Goal: Submit feedback/report problem: Submit feedback/report problem

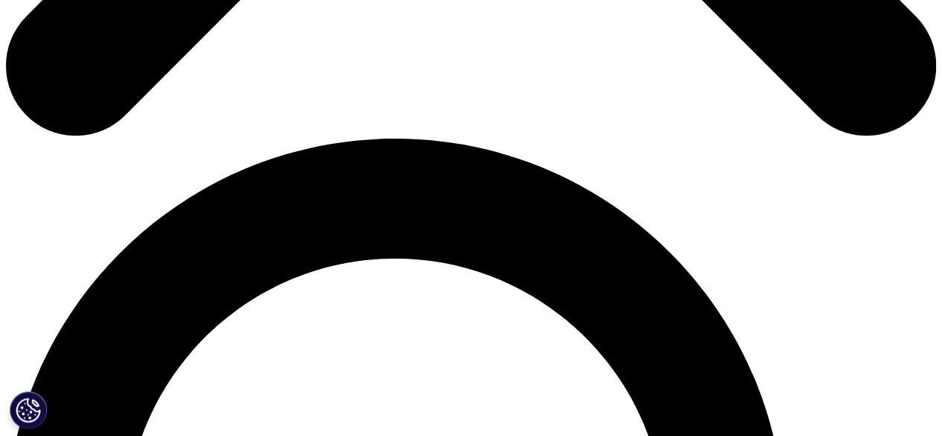
scroll to position [864, 0]
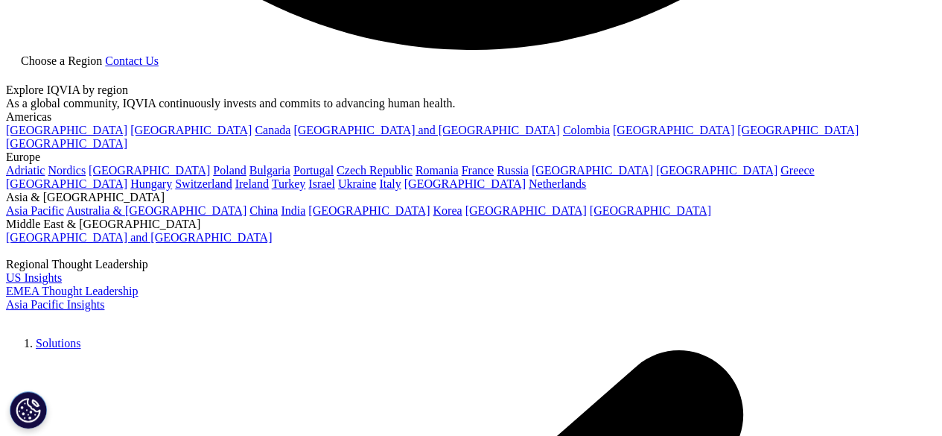
scroll to position [2770, 0]
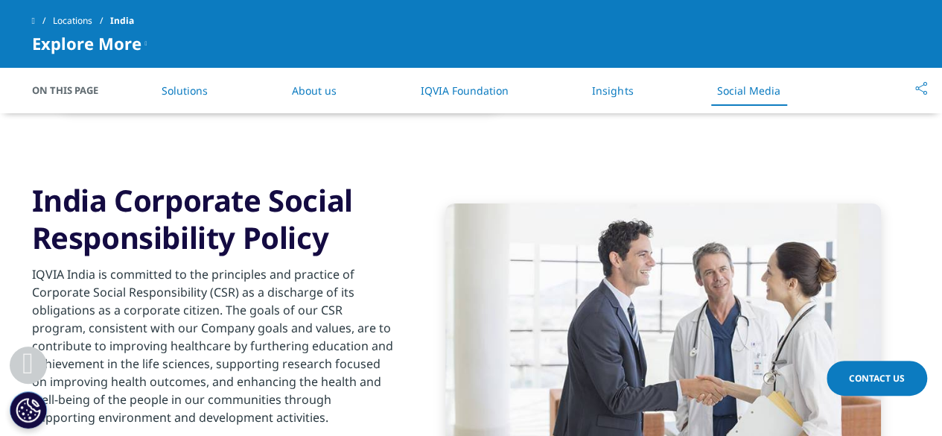
click at [241, 265] on p "IQVIA India is committed to the principles and practice of Corporate Social Res…" at bounding box center [212, 350] width 361 height 170
click at [268, 265] on p "IQVIA India is committed to the principles and practice of Corporate Social Res…" at bounding box center [212, 350] width 361 height 170
click at [316, 268] on p "IQVIA India is committed to the principles and practice of Corporate Social Res…" at bounding box center [212, 350] width 361 height 170
click at [293, 293] on p "IQVIA India is committed to the principles and practice of Corporate Social Res…" at bounding box center [212, 350] width 361 height 170
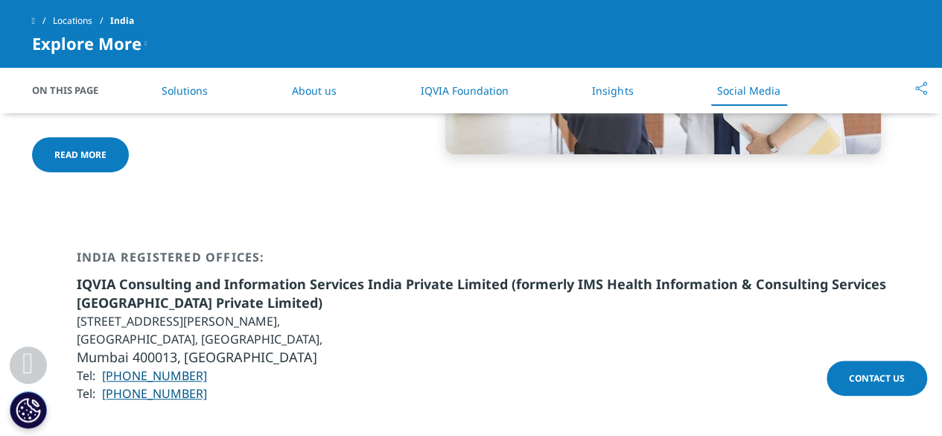
scroll to position [3128, 0]
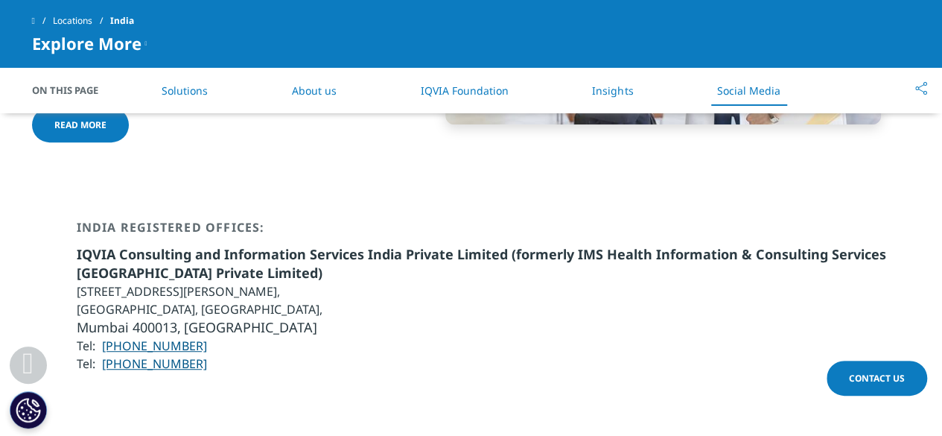
click at [261, 282] on li "[STREET_ADDRESS][PERSON_NAME]," at bounding box center [494, 291] width 834 height 18
click at [239, 245] on li "IQVIA Consulting and Information Services India Private Limited (formerly IMS H…" at bounding box center [494, 263] width 834 height 37
click at [214, 245] on span "IQVIA Consulting and Information Services India Private Limited (formerly IMS H…" at bounding box center [481, 263] width 809 height 36
click at [209, 282] on li "[STREET_ADDRESS][PERSON_NAME]," at bounding box center [494, 291] width 834 height 18
click at [211, 300] on li "[GEOGRAPHIC_DATA], [GEOGRAPHIC_DATA]," at bounding box center [494, 309] width 834 height 18
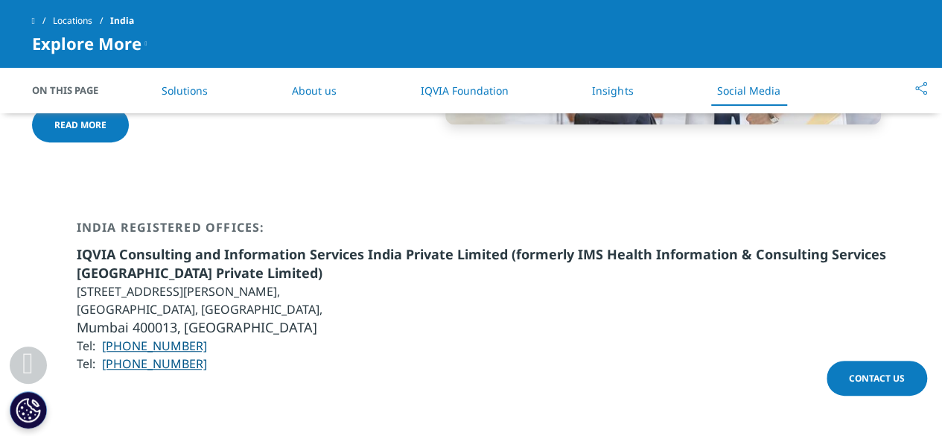
click at [245, 282] on li "[STREET_ADDRESS][PERSON_NAME]," at bounding box center [494, 291] width 834 height 18
click at [269, 282] on li "[STREET_ADDRESS][PERSON_NAME]," at bounding box center [494, 291] width 834 height 18
click at [326, 282] on li "[STREET_ADDRESS][PERSON_NAME]," at bounding box center [494, 291] width 834 height 18
click at [356, 282] on li "[STREET_ADDRESS][PERSON_NAME]," at bounding box center [494, 291] width 834 height 18
click at [246, 282] on li "[STREET_ADDRESS][PERSON_NAME]," at bounding box center [494, 291] width 834 height 18
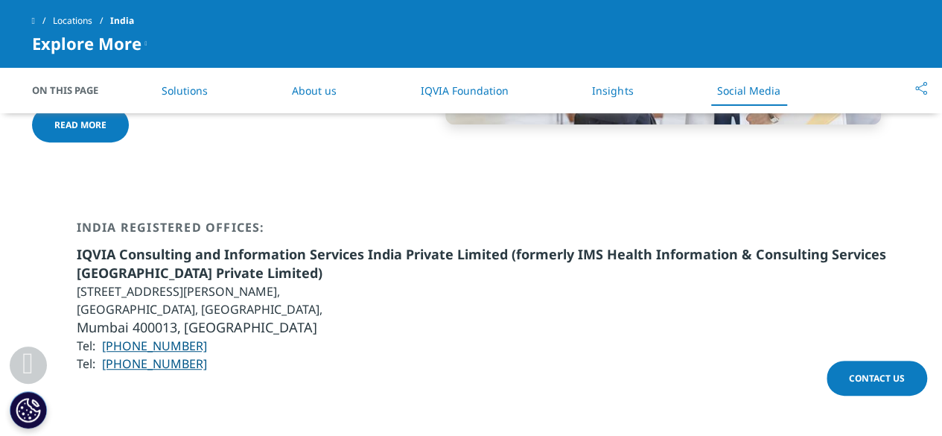
click at [287, 282] on li "[STREET_ADDRESS][PERSON_NAME]," at bounding box center [494, 291] width 834 height 18
click at [354, 282] on li "[STREET_ADDRESS][PERSON_NAME]," at bounding box center [494, 291] width 834 height 18
click at [332, 282] on li "[STREET_ADDRESS][PERSON_NAME]," at bounding box center [494, 291] width 834 height 18
click at [321, 282] on li "[STREET_ADDRESS][PERSON_NAME]," at bounding box center [494, 291] width 834 height 18
click at [320, 87] on link "About us" at bounding box center [314, 90] width 45 height 14
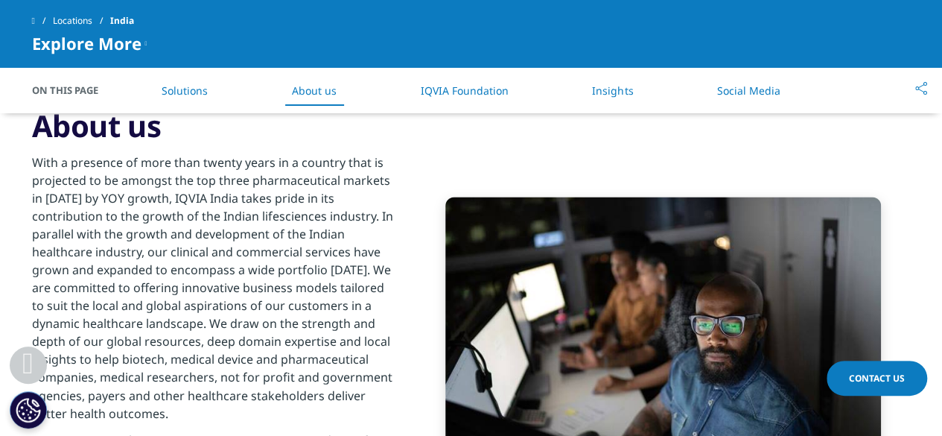
scroll to position [1005, 0]
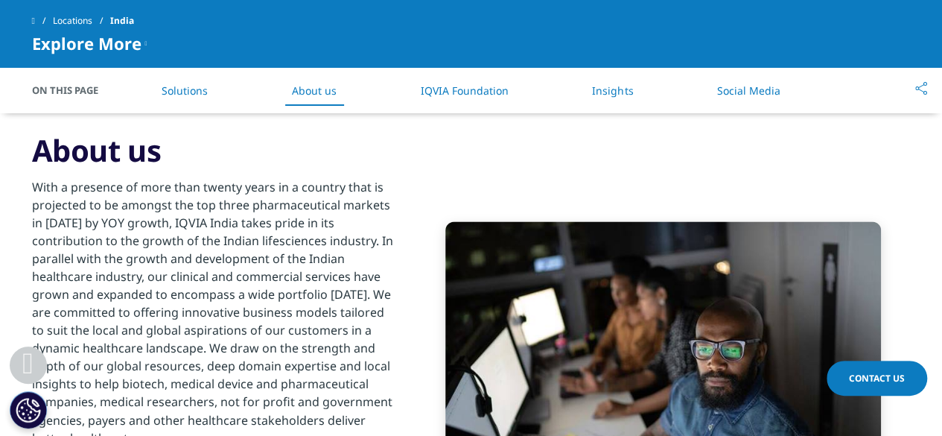
click at [880, 375] on span "Contact Us" at bounding box center [877, 378] width 56 height 13
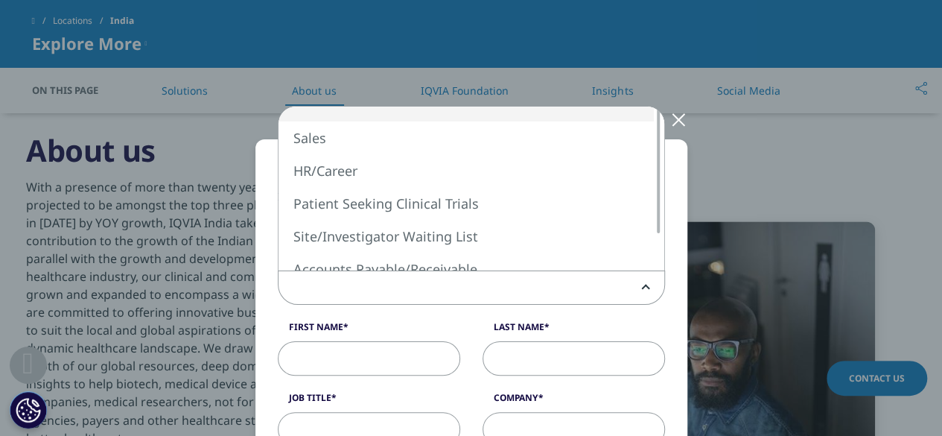
click at [541, 281] on span at bounding box center [472, 288] width 386 height 34
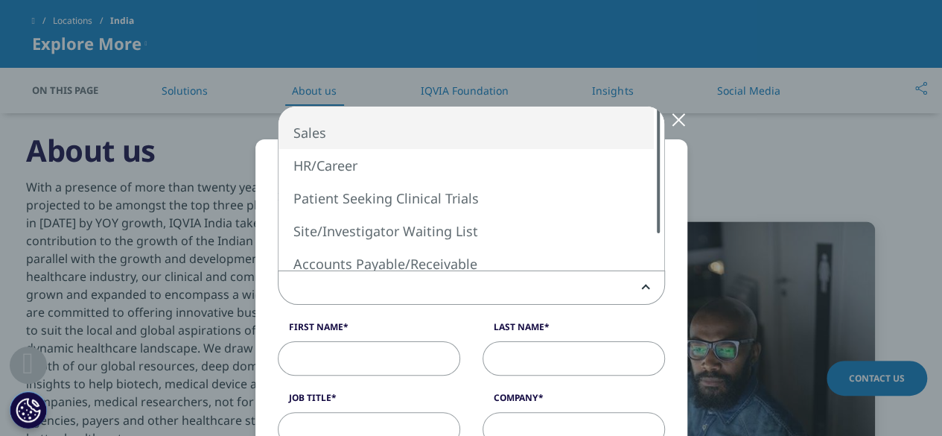
click at [645, 121] on div "Sales HR/Career Patient Seeking Clinical Trials Site/Investigator Waiting List …" at bounding box center [472, 188] width 386 height 164
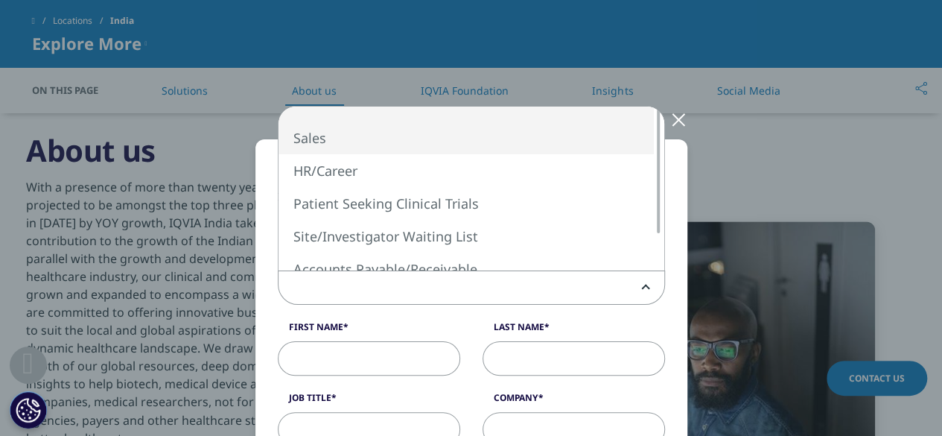
select select "Sales"
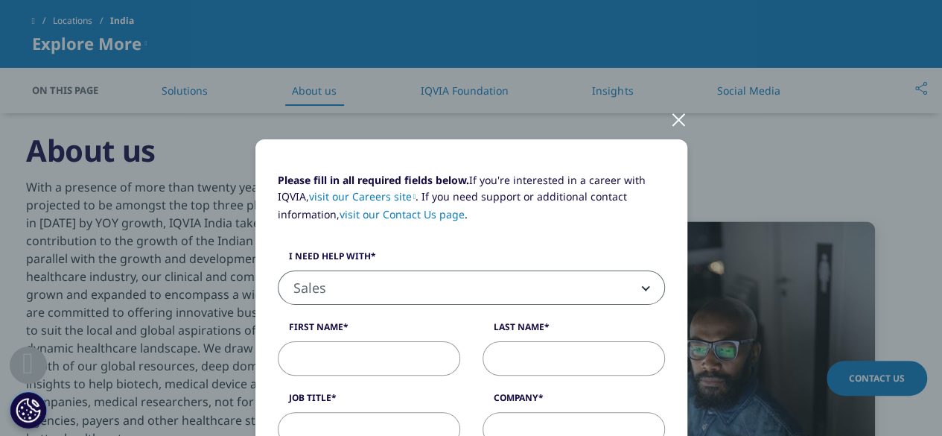
click at [350, 326] on label "First Name" at bounding box center [369, 330] width 182 height 21
click at [350, 341] on input "First Name" at bounding box center [369, 358] width 182 height 34
type input "[PERSON_NAME]"
click at [512, 355] on input "Last Name" at bounding box center [574, 358] width 182 height 34
type input "S"
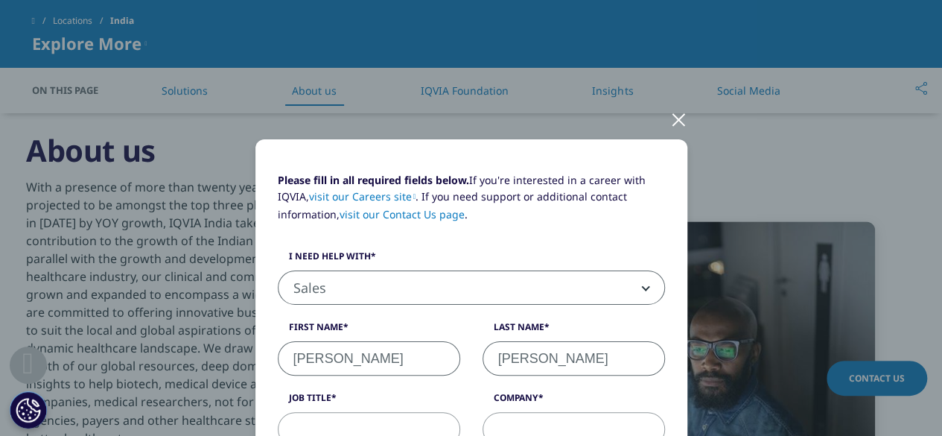
type input "[PERSON_NAME]"
click at [462, 387] on div "Please fill in all required fields below. If you're interested in a career with…" at bounding box center [472, 352] width 410 height 360
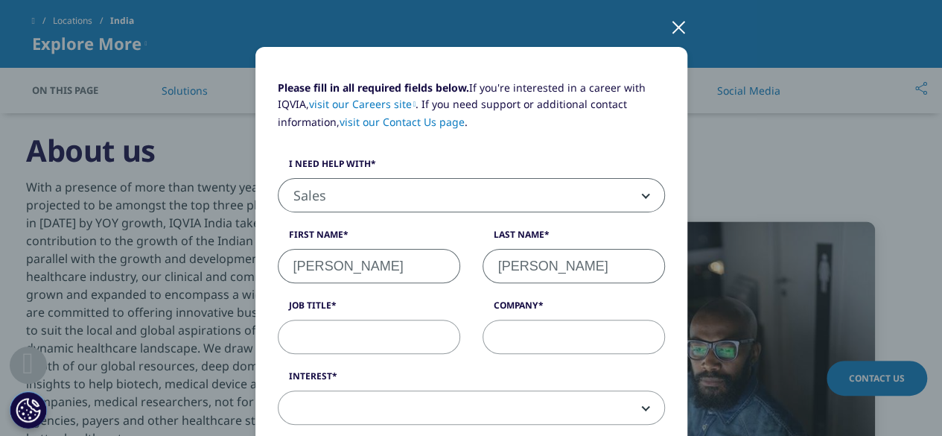
scroll to position [119, 0]
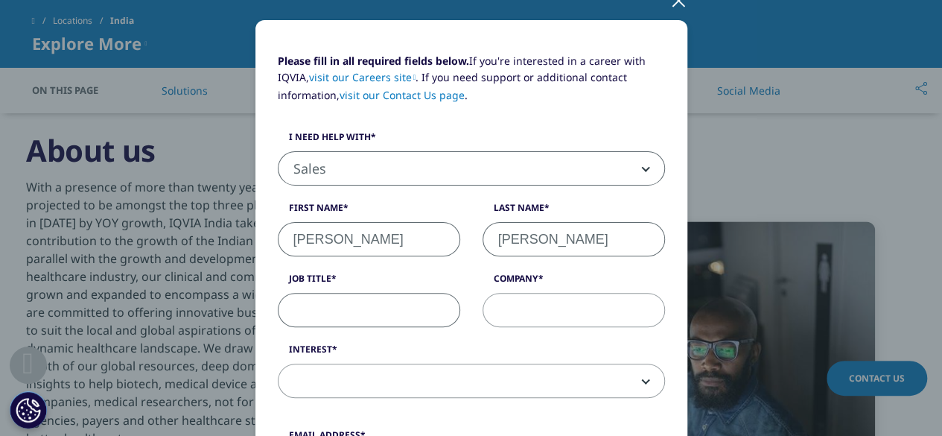
click at [334, 300] on input "Job Title" at bounding box center [369, 310] width 182 height 34
type input "Research"
click at [503, 313] on input "Company" at bounding box center [574, 310] width 182 height 34
type input "Mankind Pharma"
type input "[PERSON_NAME][EMAIL_ADDRESS][DOMAIN_NAME]"
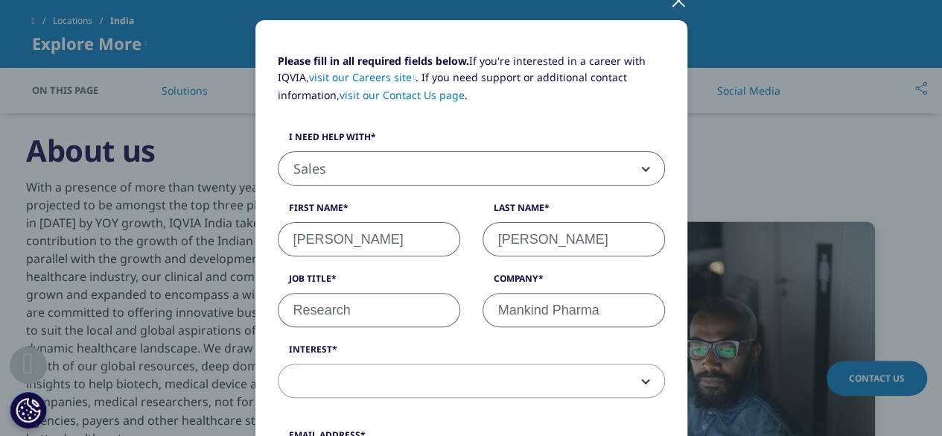
type input "09413949915"
select select "India"
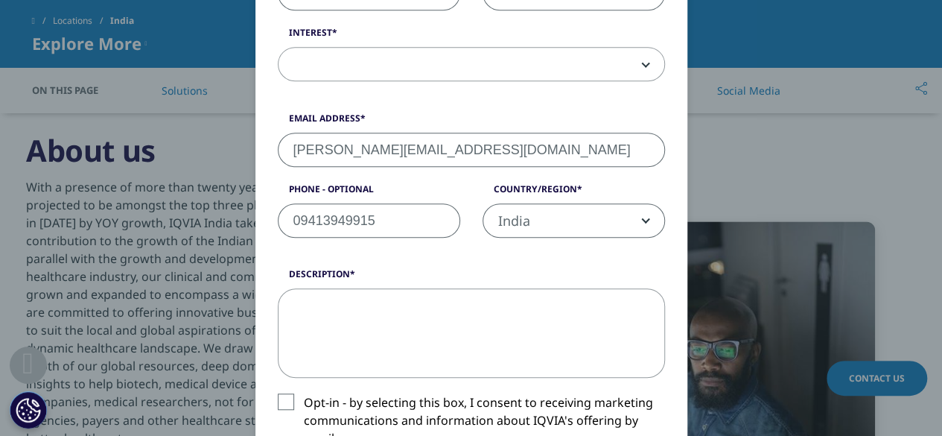
click at [459, 259] on form "Please fill in all required fields below. If you're interested in a career with…" at bounding box center [471, 211] width 387 height 951
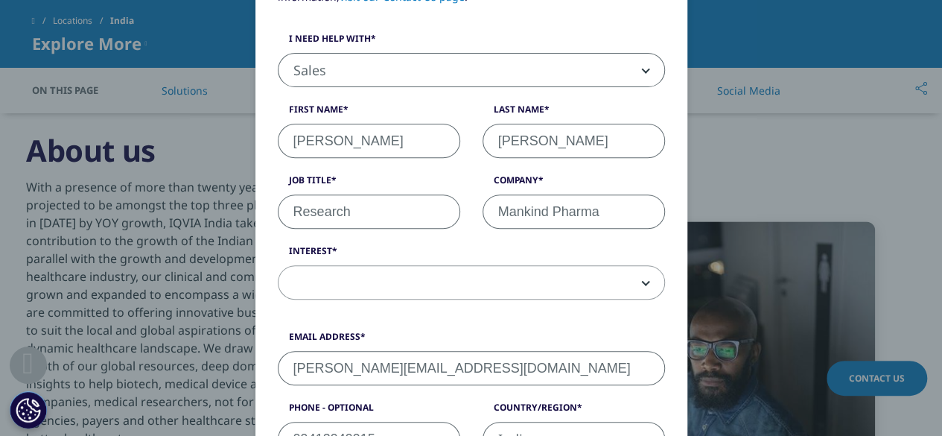
scroll to position [247, 0]
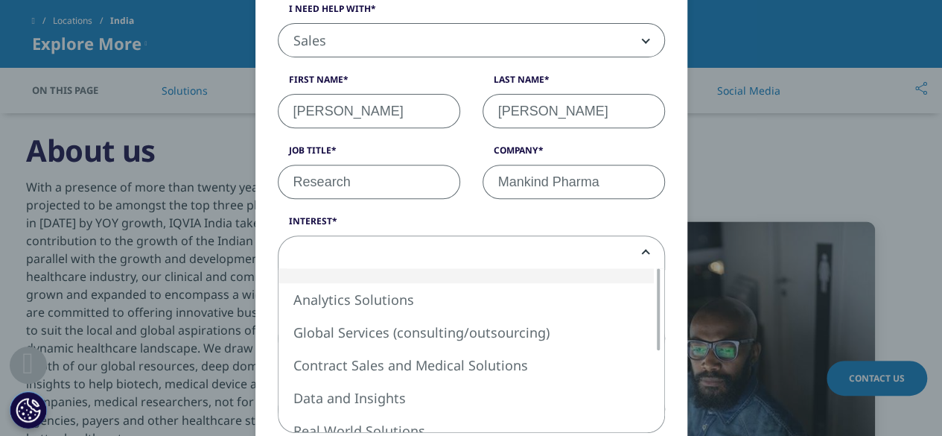
click at [635, 248] on span at bounding box center [472, 253] width 386 height 34
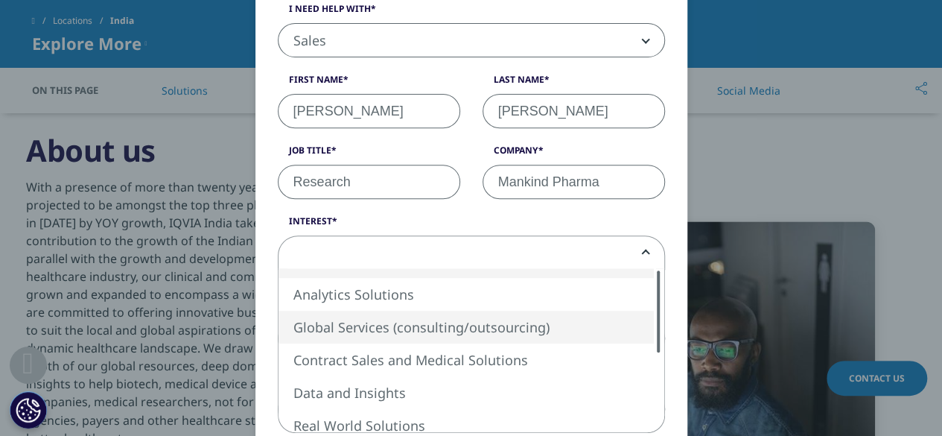
click at [658, 305] on span "Analytics Solutions Global Services (consulting/outsourcing) Contract Sales and…" at bounding box center [471, 350] width 387 height 165
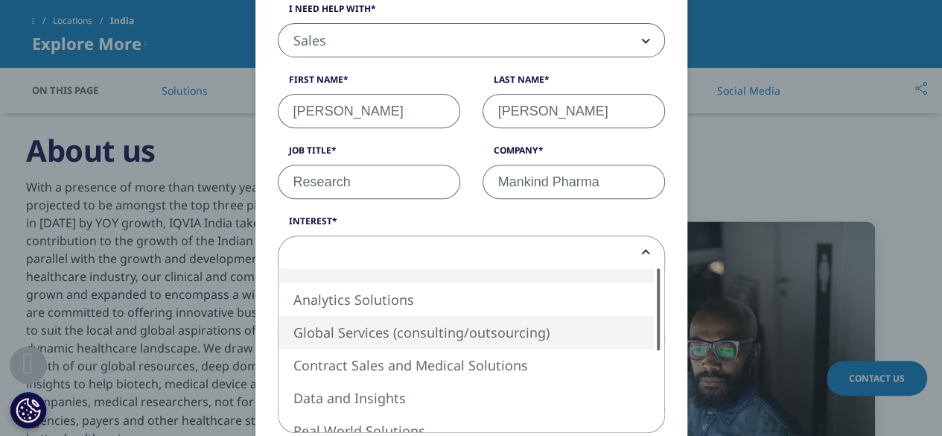
click at [656, 252] on div "Please fill in all required fields below. If you're interested in a career with…" at bounding box center [471, 400] width 387 height 951
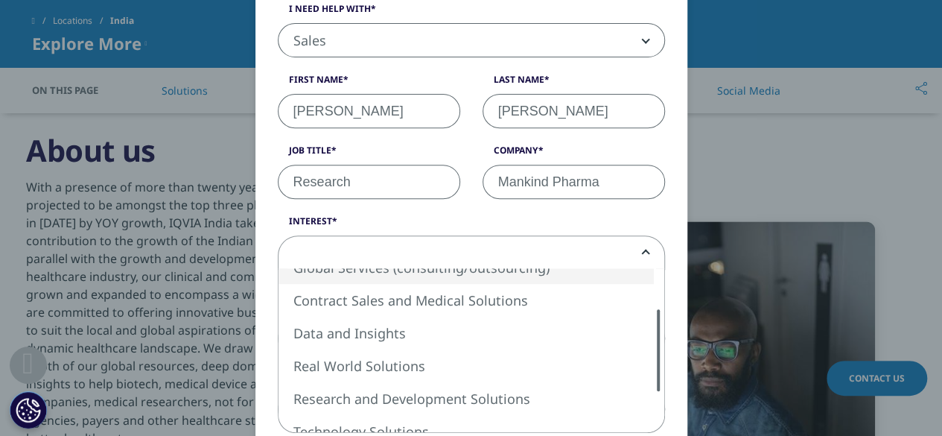
click at [663, 363] on div "Please fill in all required fields below. If you're interested in a career with…" at bounding box center [471, 400] width 387 height 951
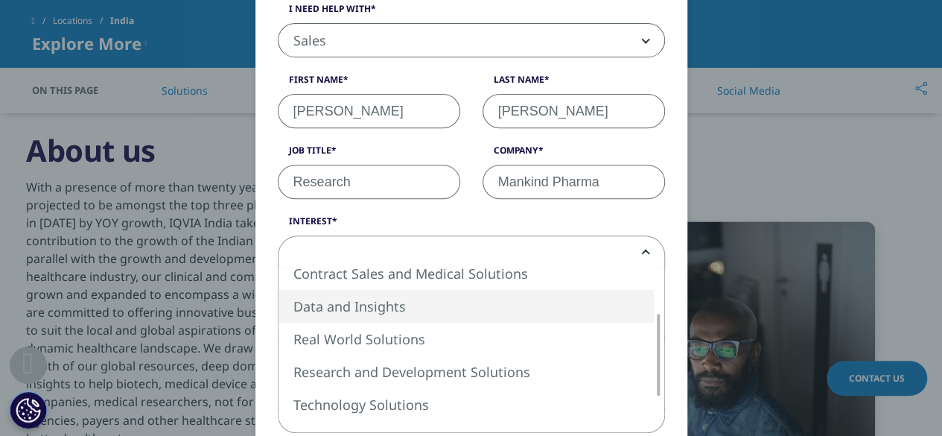
select select "Data and Insights"
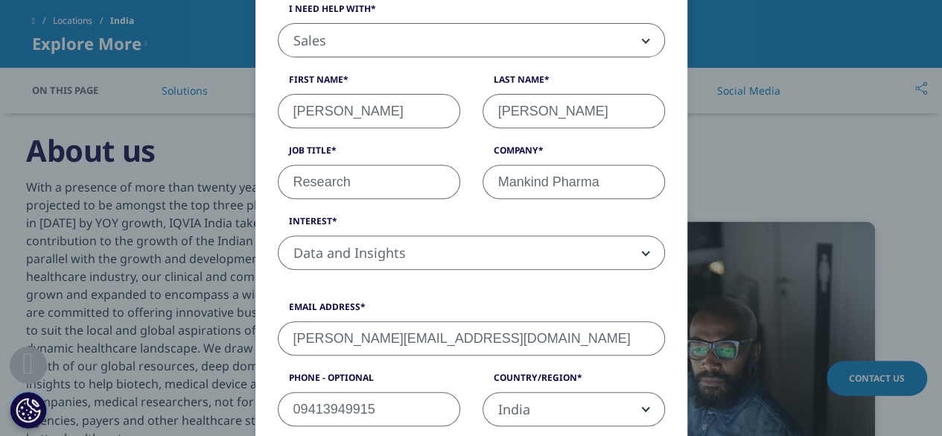
click at [445, 290] on form "Please fill in all required fields below. If you're interested in a career with…" at bounding box center [471, 400] width 387 height 951
click at [653, 303] on label "Email Address" at bounding box center [471, 310] width 387 height 21
click at [653, 321] on input "[PERSON_NAME][EMAIL_ADDRESS][DOMAIN_NAME]" at bounding box center [471, 338] width 387 height 34
click at [432, 345] on input "[PERSON_NAME][EMAIL_ADDRESS][DOMAIN_NAME]" at bounding box center [471, 338] width 387 height 34
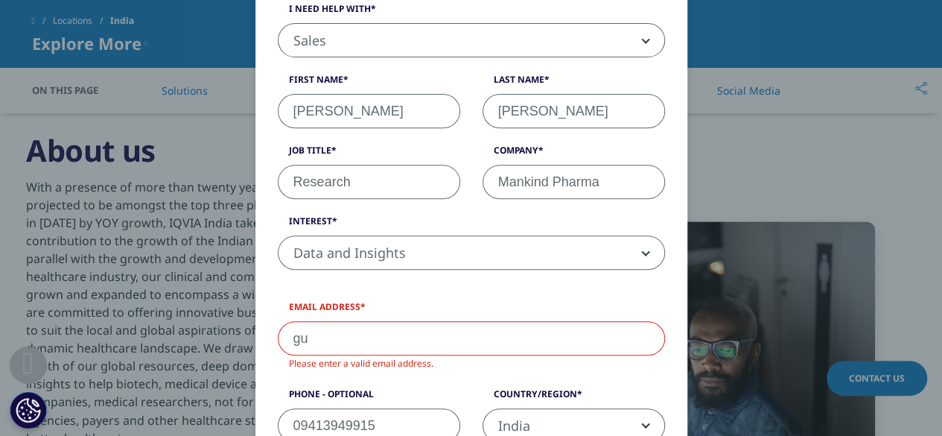
type input "g"
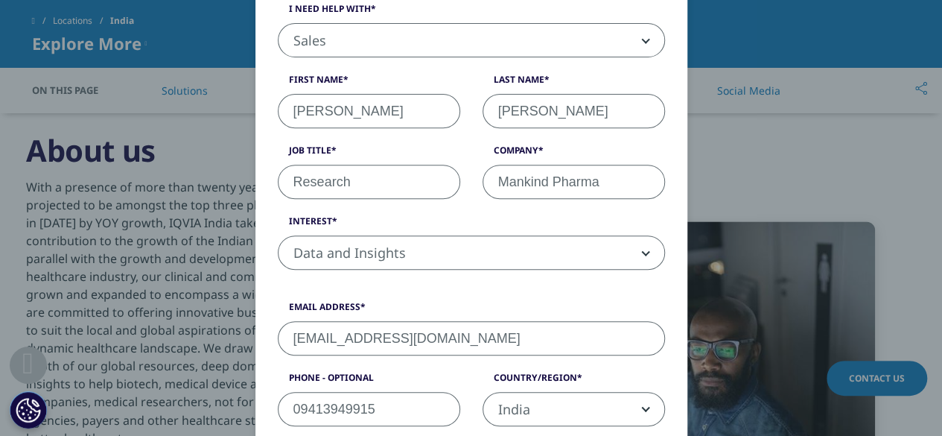
type input "[EMAIL_ADDRESS][DOMAIN_NAME]"
click at [439, 366] on div "Email Address [EMAIL_ADDRESS][DOMAIN_NAME] Phone - Optional [PHONE_NUMBER] Coun…" at bounding box center [472, 370] width 410 height 141
click at [661, 379] on div "Country/Region [GEOGRAPHIC_DATA] [GEOGRAPHIC_DATA] [GEOGRAPHIC_DATA] [GEOGRAPHI…" at bounding box center [573, 398] width 205 height 55
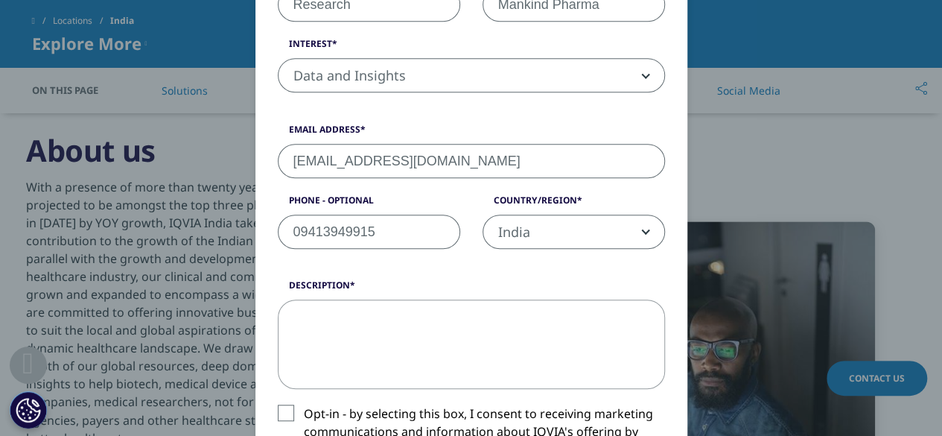
scroll to position [426, 0]
click at [354, 341] on textarea "Description" at bounding box center [471, 342] width 387 height 89
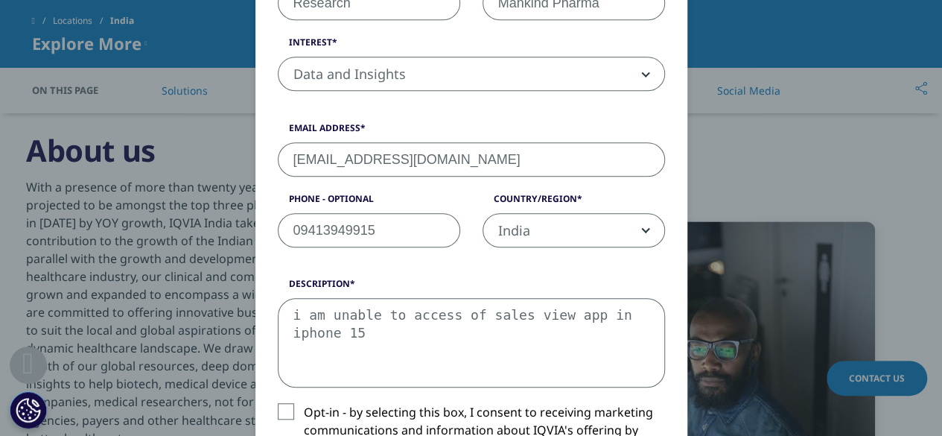
type textarea "i am unable to access of sales view app in iphone 15"
click at [278, 403] on label "Opt-in - by selecting this box, I consent to receiving marketing communications…" at bounding box center [471, 434] width 387 height 62
click at [304, 403] on input "Opt-in - by selecting this box, I consent to receiving marketing communications…" at bounding box center [304, 403] width 0 height 0
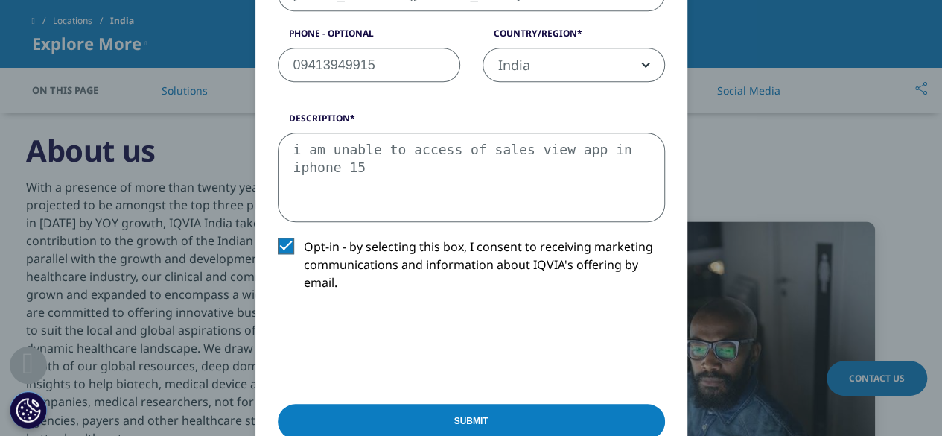
scroll to position [605, 0]
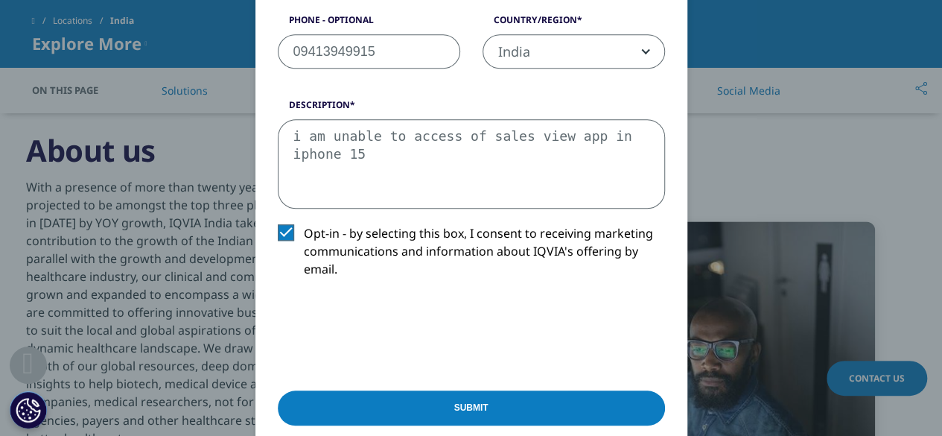
click at [474, 401] on input "Submit" at bounding box center [471, 407] width 387 height 35
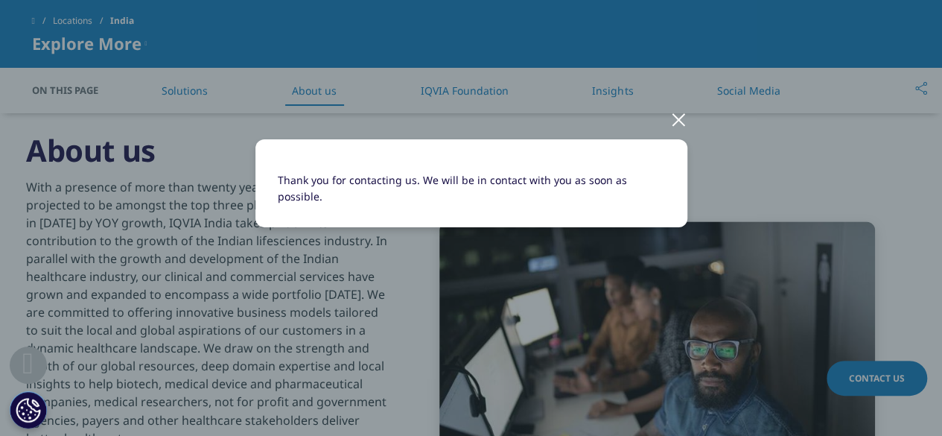
scroll to position [0, 0]
click at [681, 118] on div at bounding box center [678, 118] width 17 height 41
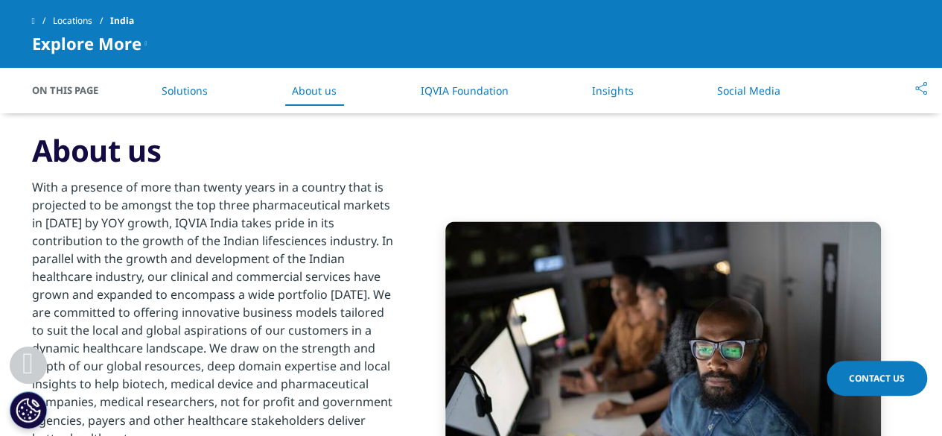
click at [325, 218] on p "With a presence of more than twenty years in a country that is projected to be …" at bounding box center [212, 316] width 361 height 277
click at [282, 336] on p "With a presence of more than twenty years in a country that is projected to be …" at bounding box center [212, 316] width 361 height 277
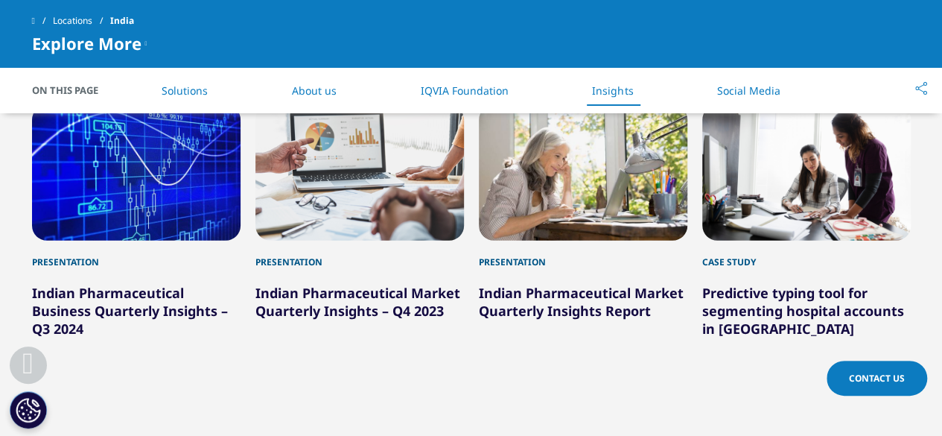
scroll to position [2077, 0]
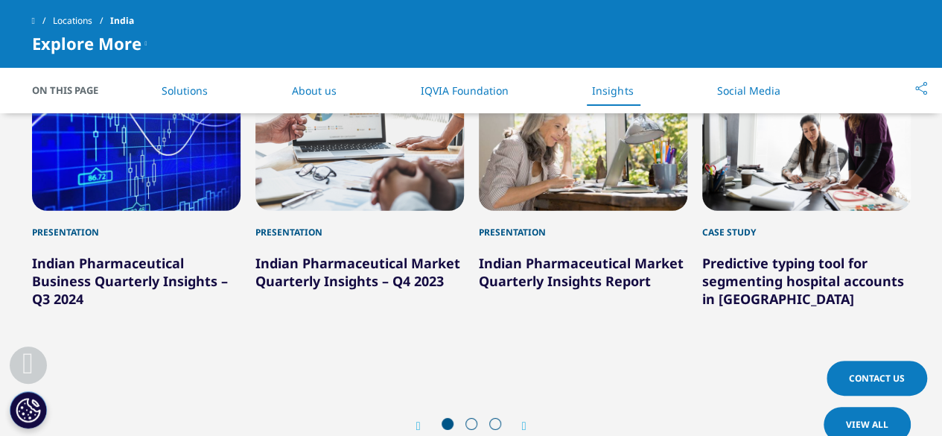
click at [357, 279] on div "Presentation Indian Pharmaceutical Market Quarterly Insights – Q4 2023" at bounding box center [359, 213] width 209 height 276
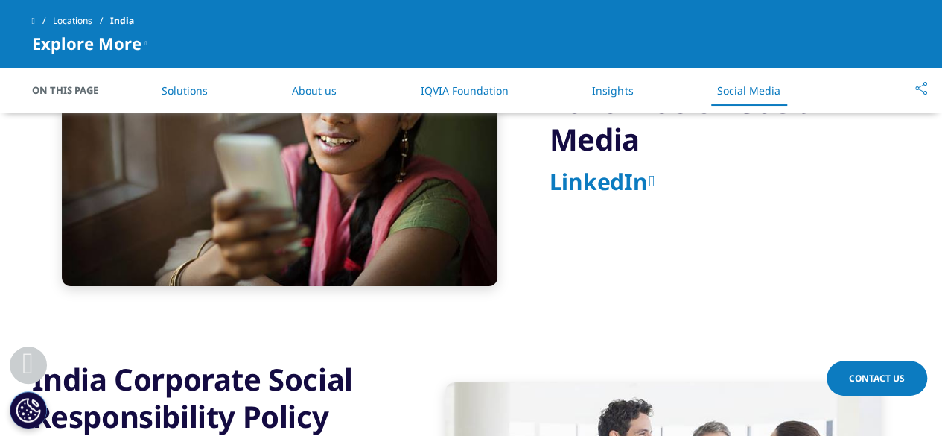
scroll to position [2621, 0]
